Goal: Task Accomplishment & Management: Manage account settings

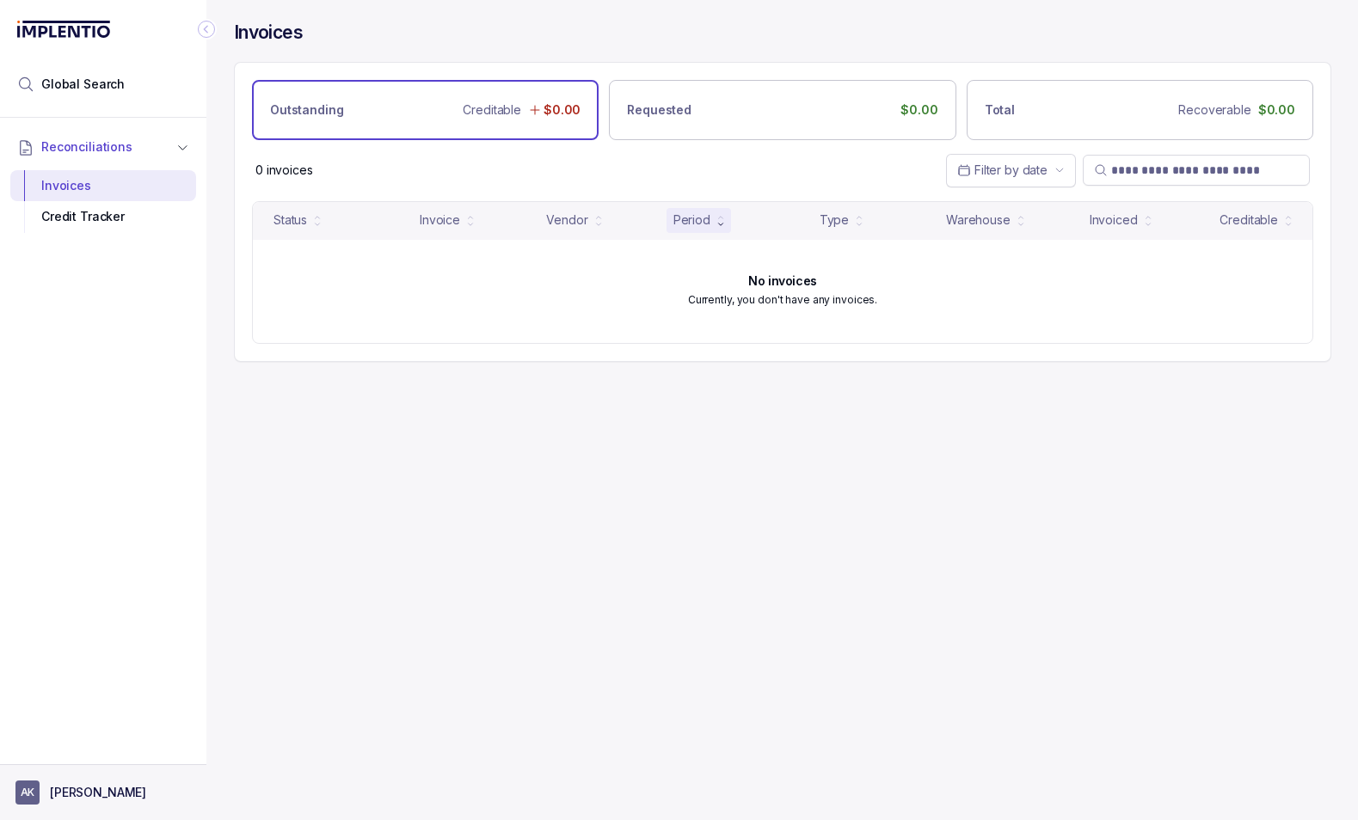
click at [69, 787] on p "[PERSON_NAME]" at bounding box center [98, 792] width 96 height 17
click at [81, 751] on p "Logout" at bounding box center [113, 755] width 143 height 17
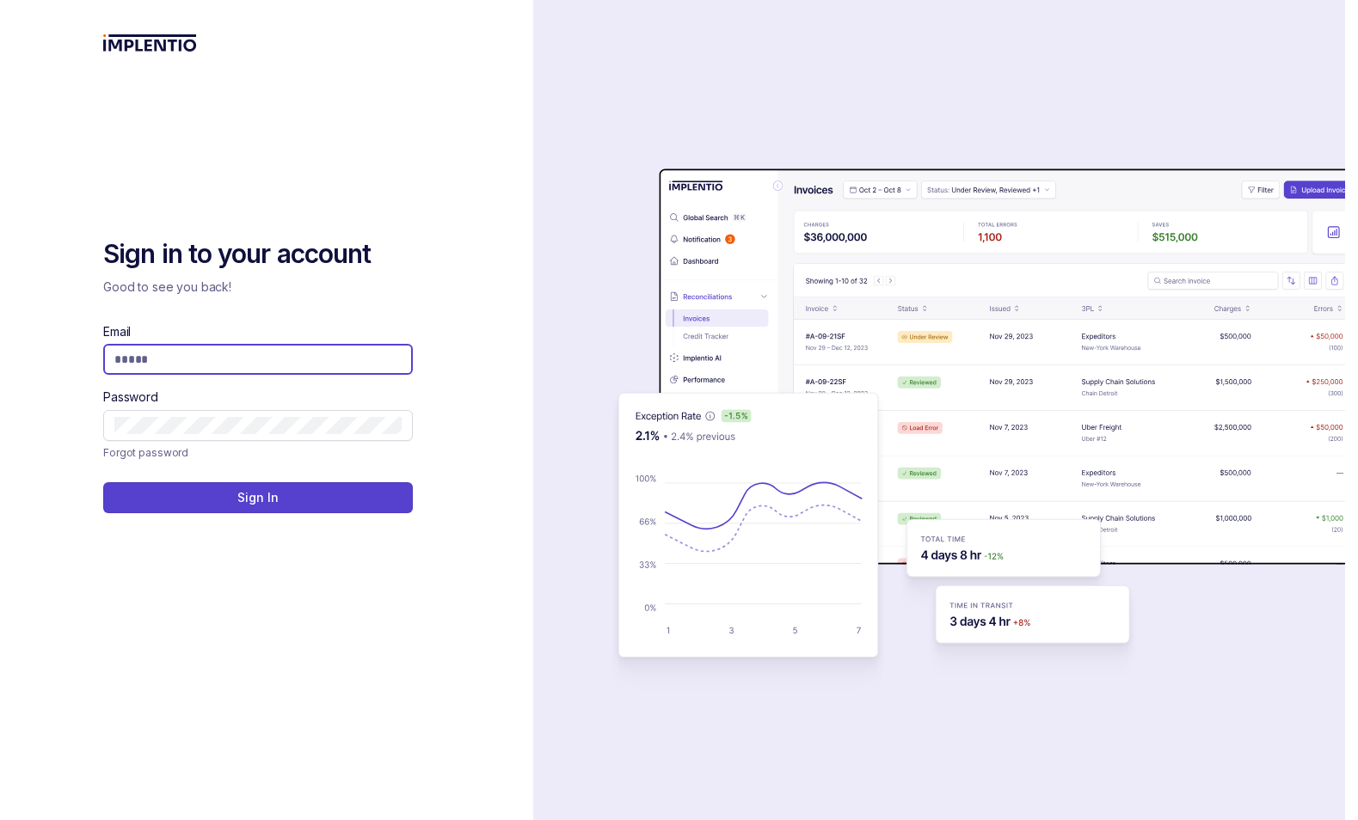
click at [0, 820] on com-1password-button at bounding box center [0, 820] width 0 height 0
type input "**********"
